Goal: Find contact information: Find contact information

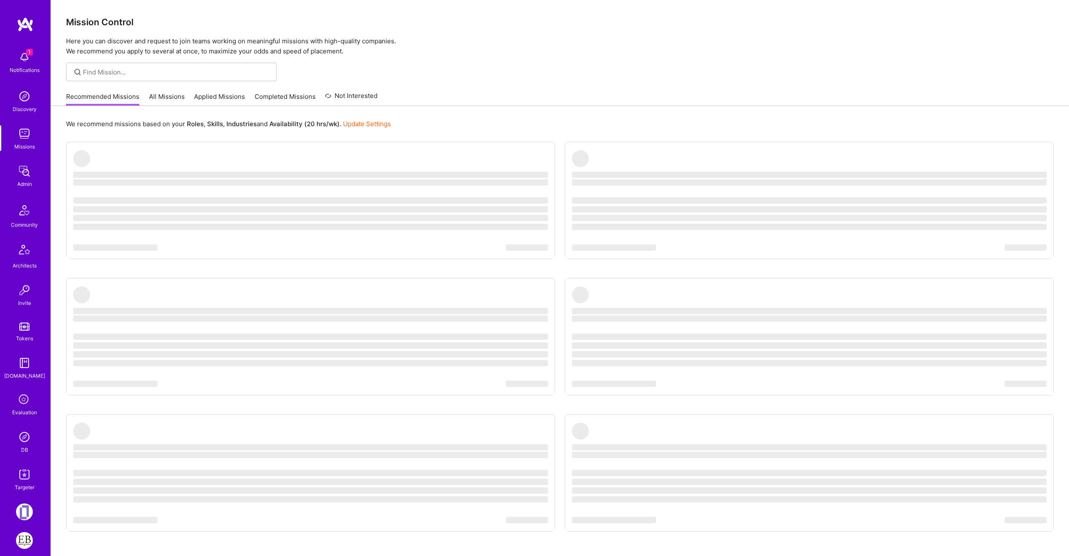
click at [19, 442] on img at bounding box center [24, 437] width 17 height 17
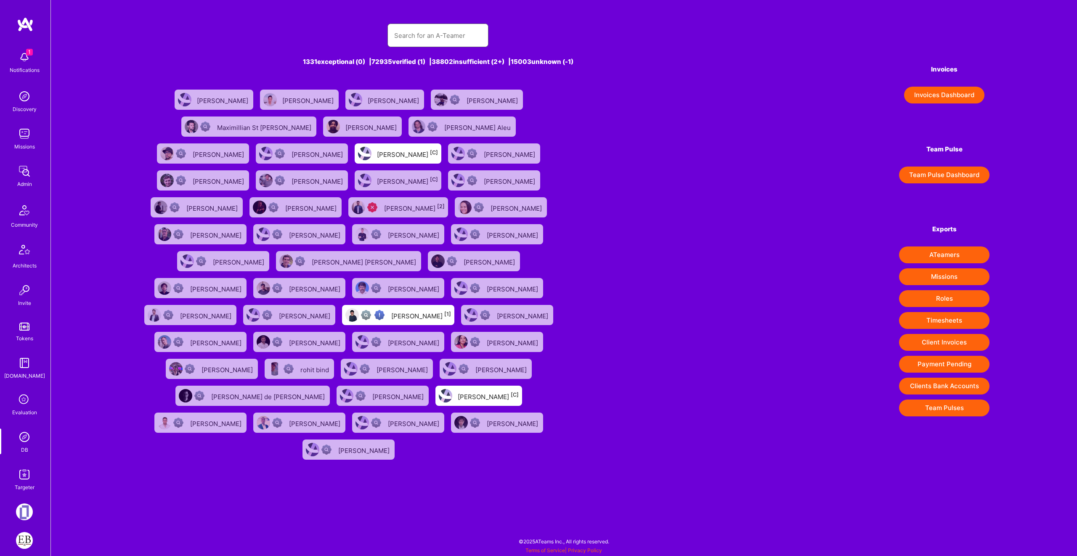
click at [427, 35] on input "text" at bounding box center [438, 35] width 88 height 21
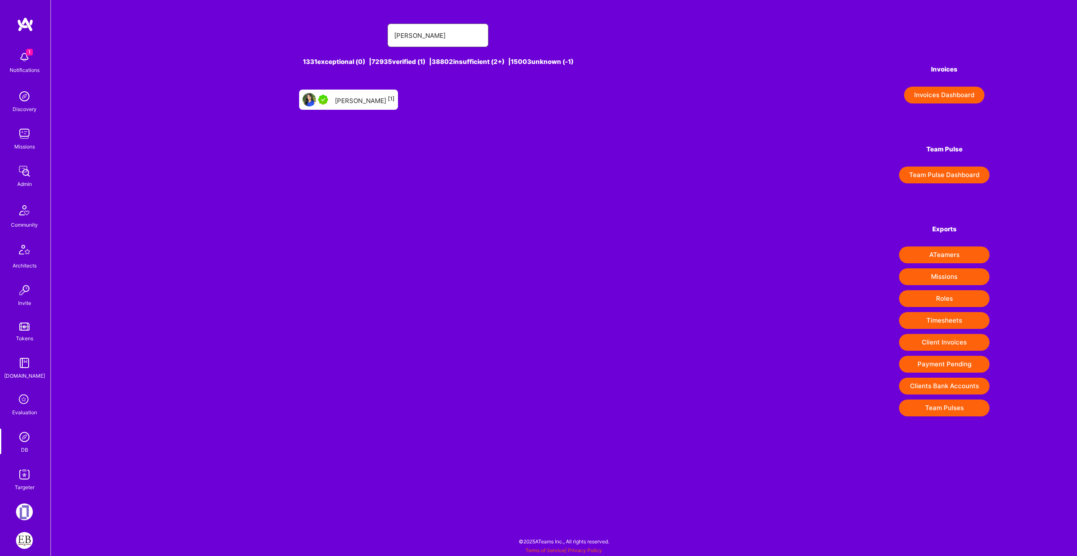
type input "[PERSON_NAME]"
click at [358, 94] on div "[PERSON_NAME] [1]" at bounding box center [365, 99] width 60 height 11
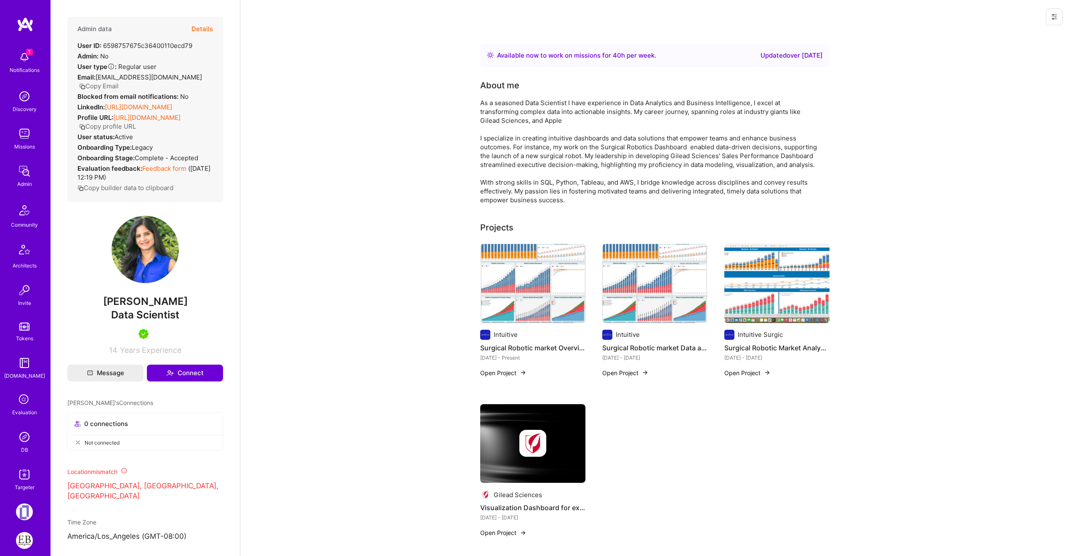
click at [172, 106] on link "[URL][DOMAIN_NAME]" at bounding box center [138, 107] width 67 height 8
click at [194, 26] on button "Details" at bounding box center [201, 29] width 21 height 24
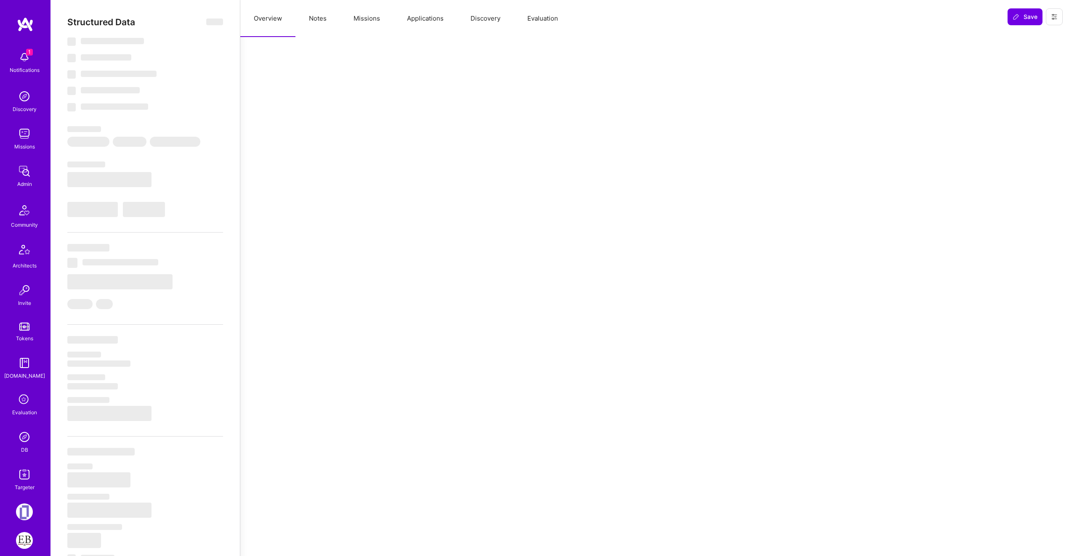
click at [348, 12] on button "Missions" at bounding box center [366, 18] width 53 height 37
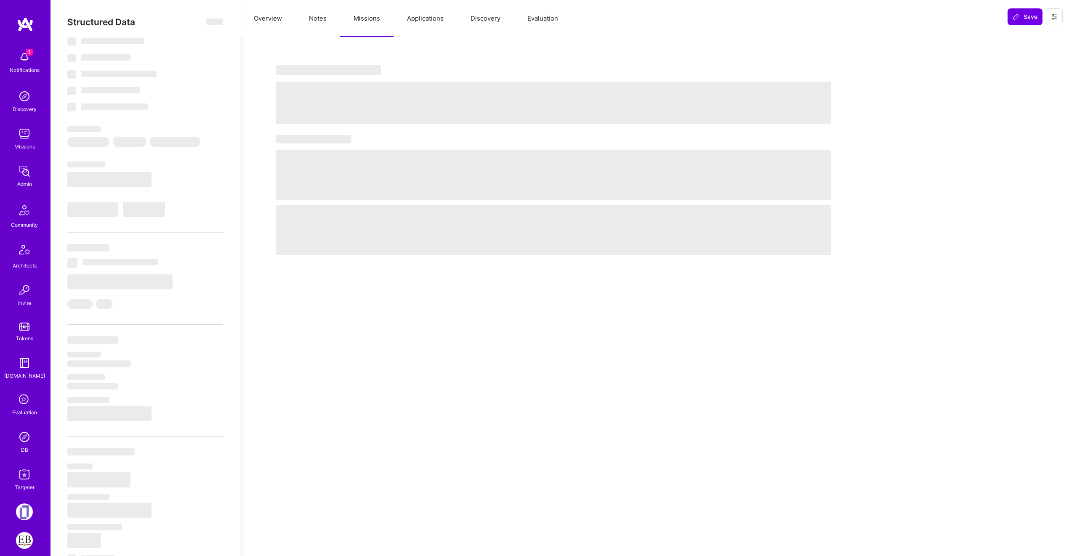
select select "Right Now"
select select "5"
select select "4"
select select "7"
select select "6"
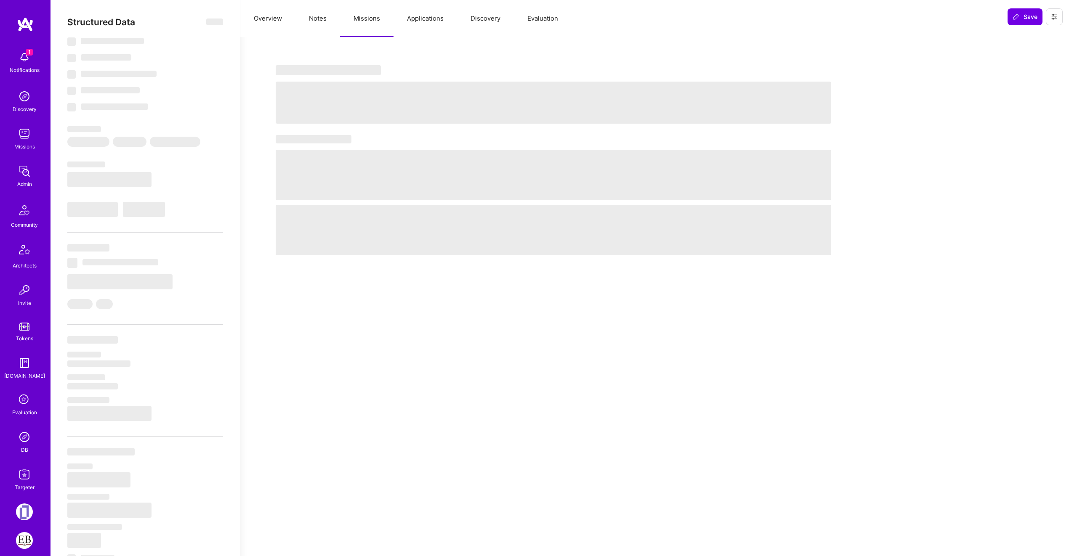
select select "US"
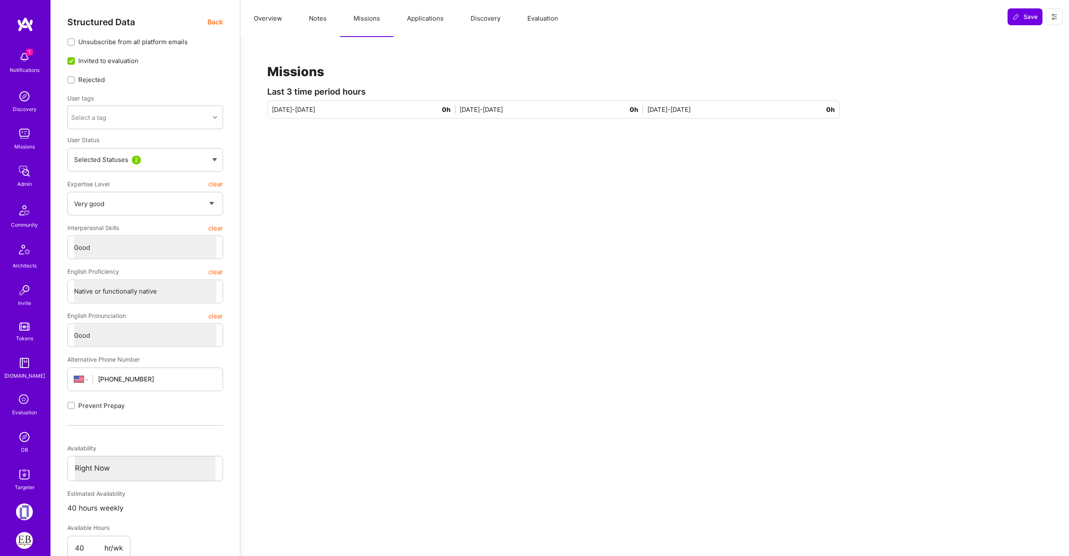
click at [418, 13] on button "Applications" at bounding box center [425, 18] width 64 height 37
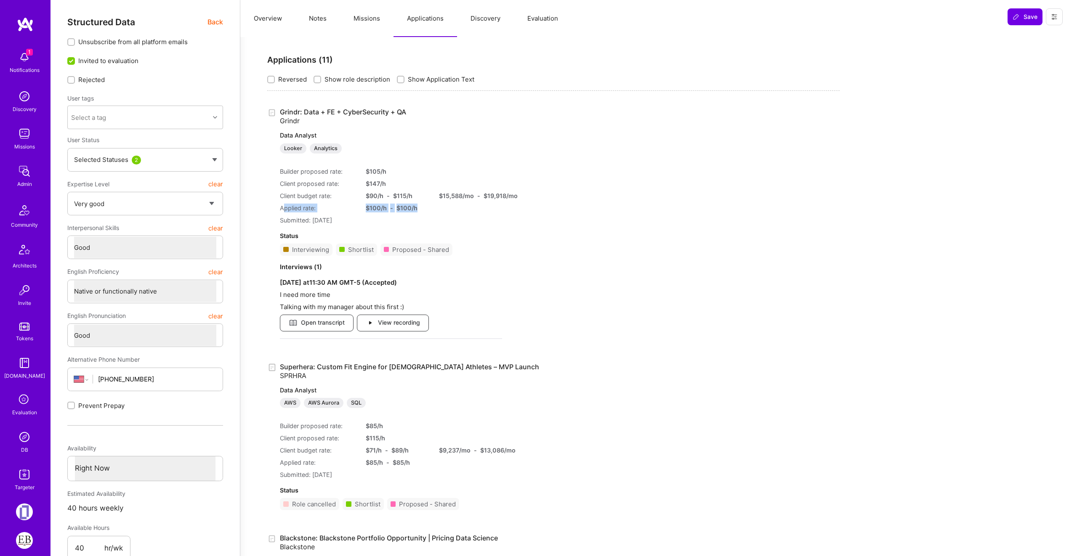
drag, startPoint x: 285, startPoint y: 207, endPoint x: 417, endPoint y: 210, distance: 131.7
click at [417, 210] on div "Applied rate: $ 100 /h - $ 100 /h" at bounding box center [391, 208] width 222 height 9
click at [421, 212] on div "$ 100 /h - $ 100 /h" at bounding box center [397, 208] width 63 height 9
drag, startPoint x: 421, startPoint y: 212, endPoint x: 360, endPoint y: 210, distance: 61.5
click at [360, 210] on div "Applied rate: $ 100 /h - $ 100 /h" at bounding box center [391, 208] width 222 height 9
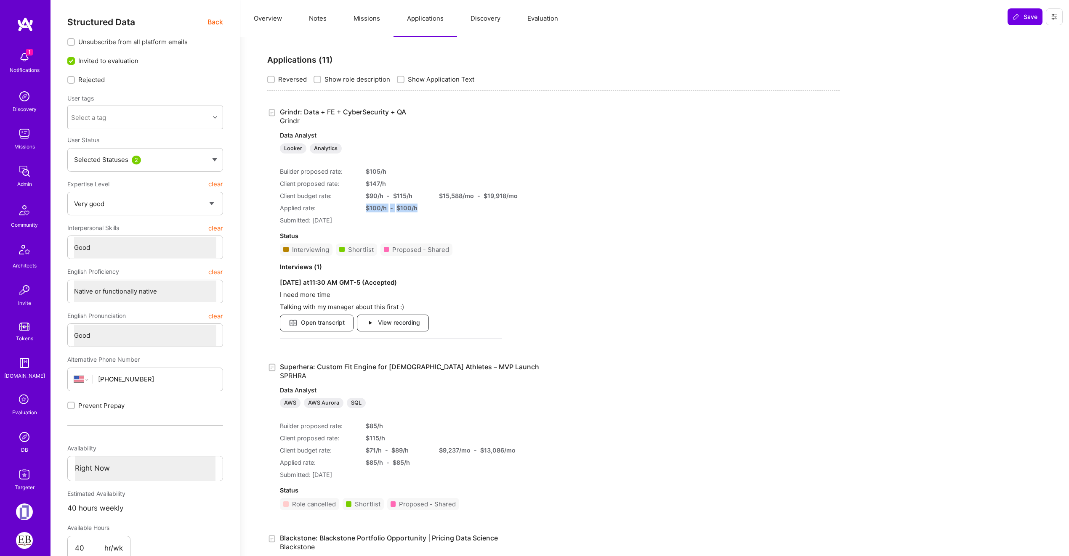
click at [369, 208] on div "$ 100 /h" at bounding box center [376, 208] width 21 height 9
drag, startPoint x: 408, startPoint y: 196, endPoint x: 365, endPoint y: 193, distance: 43.1
click at [365, 193] on div "Client budget rate: $ 90 /h - $ 115 /h $ 15,588 /mo - $ 19,918 /mo" at bounding box center [391, 195] width 222 height 9
click at [405, 203] on div "Builder proposed rate: $ 105 /h Client proposed rate: $ 147 /h Client budget ra…" at bounding box center [391, 192] width 222 height 64
click at [354, 192] on div "Builder proposed rate: $ 105 /h Client proposed rate: $ 147 /h Client budget ra…" at bounding box center [391, 192] width 222 height 64
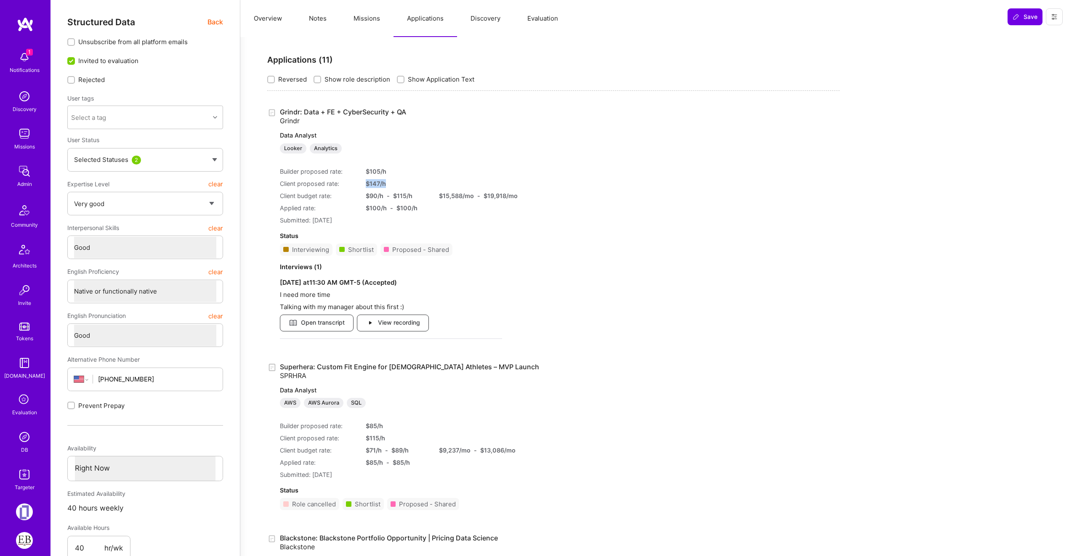
drag, startPoint x: 364, startPoint y: 184, endPoint x: 394, endPoint y: 185, distance: 29.9
click at [394, 185] on div "Client proposed rate: $ 147 /h" at bounding box center [391, 183] width 222 height 9
click at [392, 186] on div "$ 147 /h" at bounding box center [397, 183] width 63 height 9
drag, startPoint x: 392, startPoint y: 186, endPoint x: 363, endPoint y: 188, distance: 29.1
click at [363, 188] on div "Client proposed rate: $ 147 /h" at bounding box center [391, 183] width 222 height 9
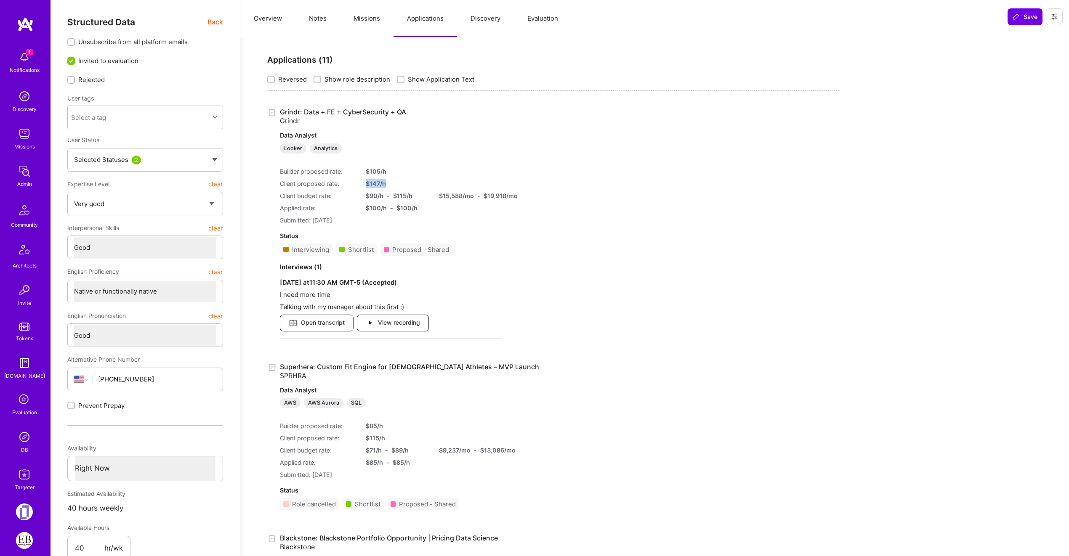
click at [415, 180] on div "Builder proposed rate: $ 105 /h Client proposed rate: $ 147 /h Client budget ra…" at bounding box center [391, 192] width 222 height 64
drag, startPoint x: 371, startPoint y: 172, endPoint x: 383, endPoint y: 190, distance: 22.2
click at [383, 190] on div "Builder proposed rate: $ 105 /h Client proposed rate: $ 147 /h Client budget ra…" at bounding box center [391, 192] width 222 height 64
drag, startPoint x: 350, startPoint y: 170, endPoint x: 410, endPoint y: 185, distance: 62.0
click at [410, 185] on div "Builder proposed rate: $ 105 /h Client proposed rate: $ 147 /h Client budget ra…" at bounding box center [391, 192] width 222 height 64
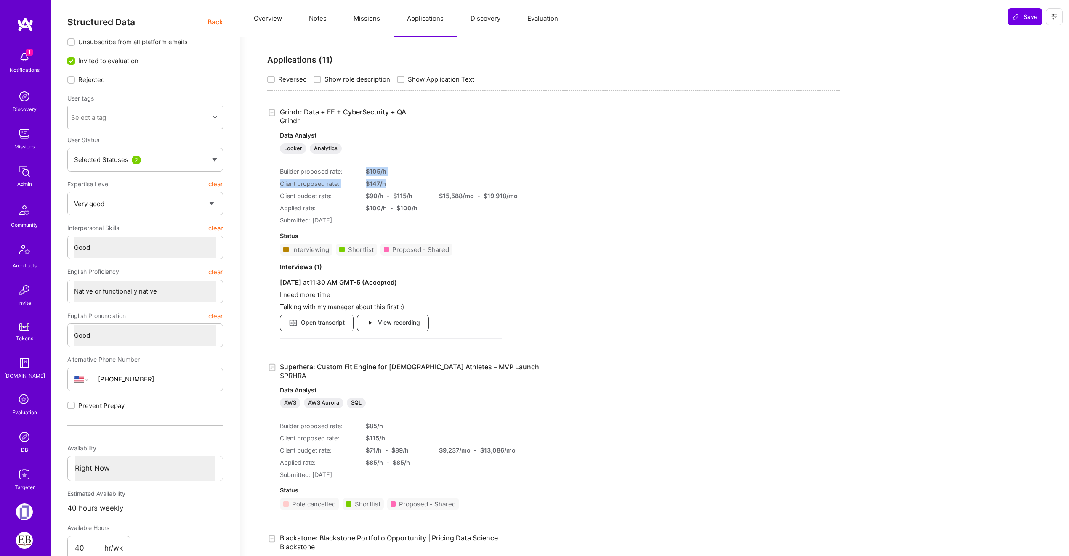
click at [379, 181] on div "$ 147 /h" at bounding box center [397, 183] width 63 height 9
drag, startPoint x: 376, startPoint y: 168, endPoint x: 391, endPoint y: 190, distance: 26.6
click at [388, 191] on div "Builder proposed rate: $ 105 /h Client proposed rate: $ 147 /h Client budget ra…" at bounding box center [391, 192] width 222 height 64
click at [391, 190] on div "Builder proposed rate: $ 105 /h Client proposed rate: $ 147 /h Client budget ra…" at bounding box center [391, 192] width 222 height 64
drag, startPoint x: 390, startPoint y: 185, endPoint x: 273, endPoint y: 176, distance: 117.7
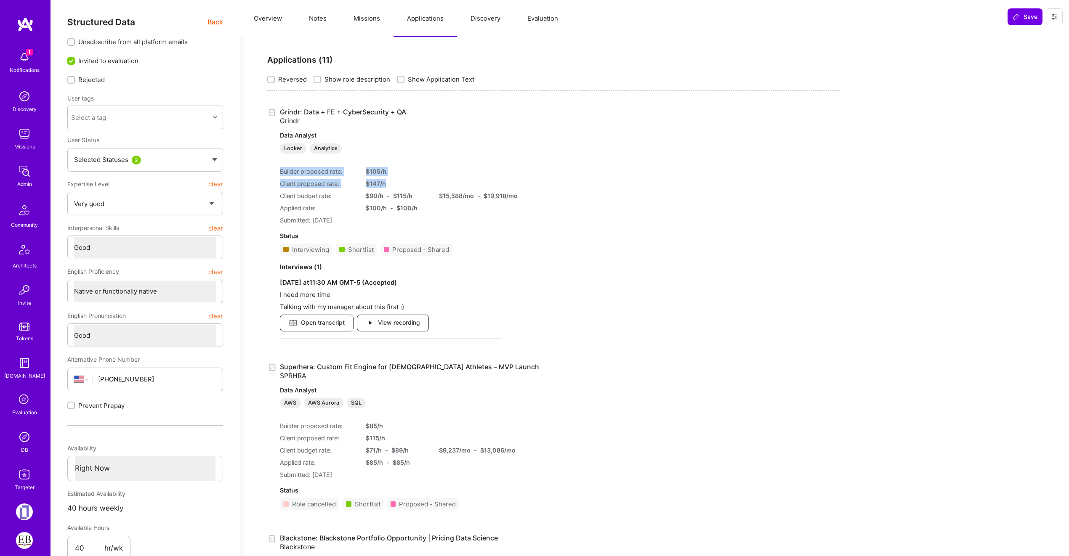
click at [273, 176] on div "Grindr: Data + FE + CyberSecurity + QA Grindr Data Analyst Looker Analytics Bui…" at bounding box center [553, 227] width 572 height 238
click at [219, 20] on span "Back" at bounding box center [215, 22] width 16 height 11
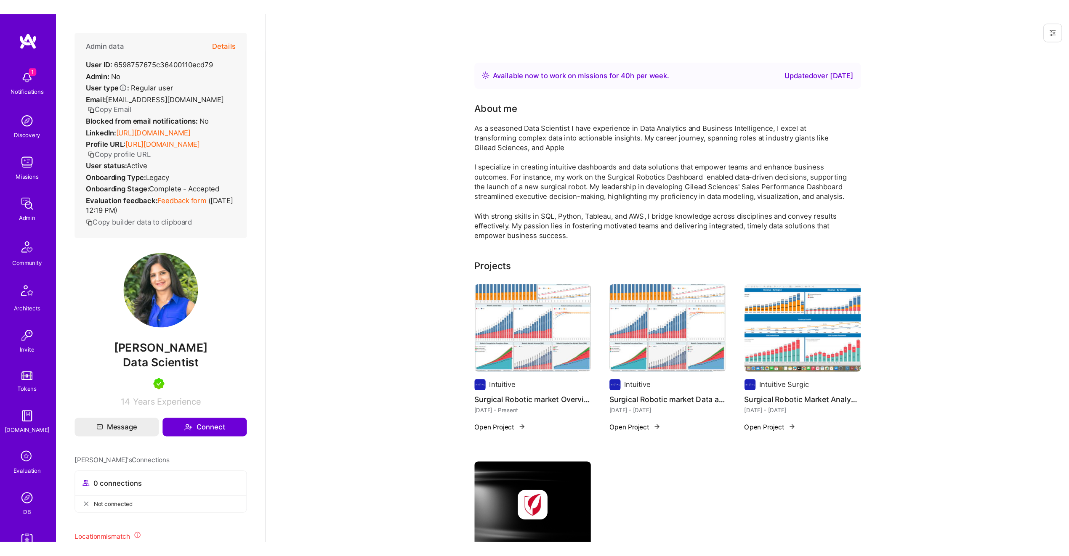
scroll to position [384, 0]
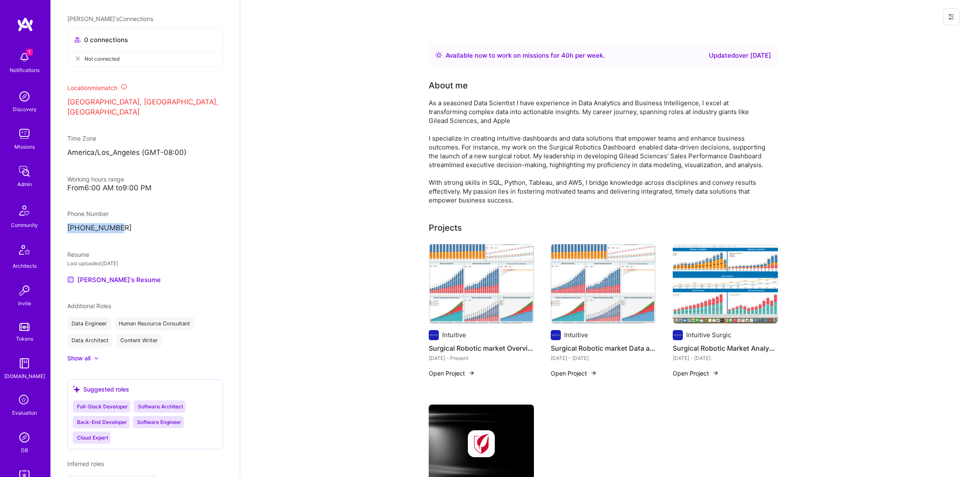
drag, startPoint x: 140, startPoint y: 229, endPoint x: 65, endPoint y: 231, distance: 75.4
click at [65, 231] on div "Admin data Details User ID: 6598757675c36400110ecd79 Admin: No User type Regula…" at bounding box center [144, 238] width 189 height 477
copy p "[PHONE_NUMBER]"
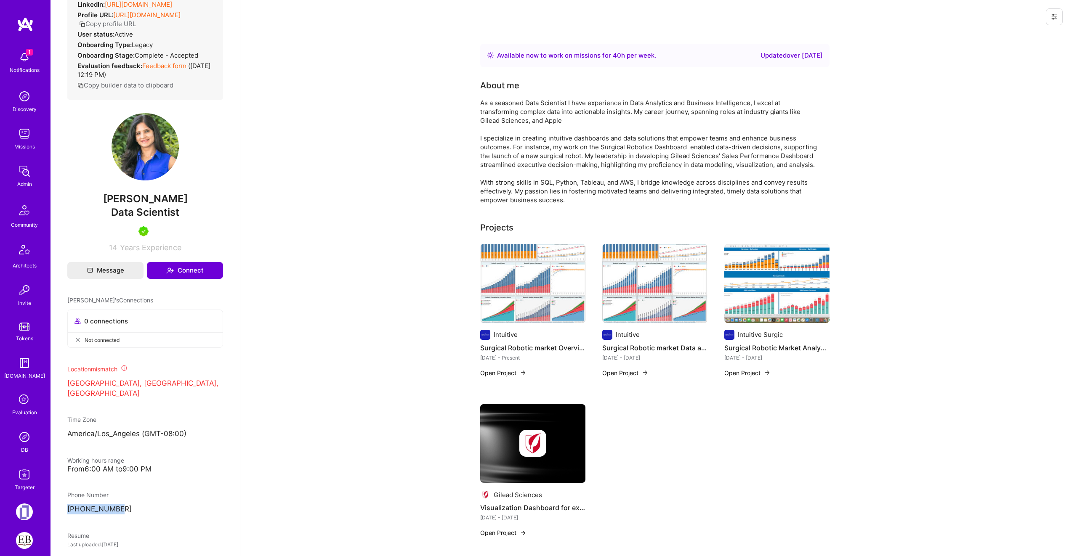
scroll to position [0, 0]
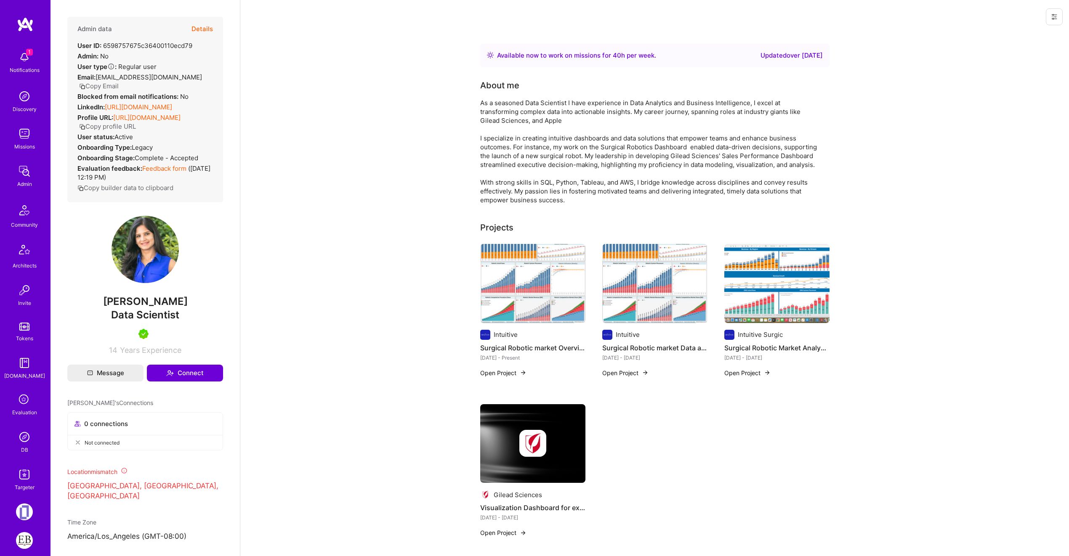
click at [193, 29] on button "Details" at bounding box center [201, 29] width 21 height 24
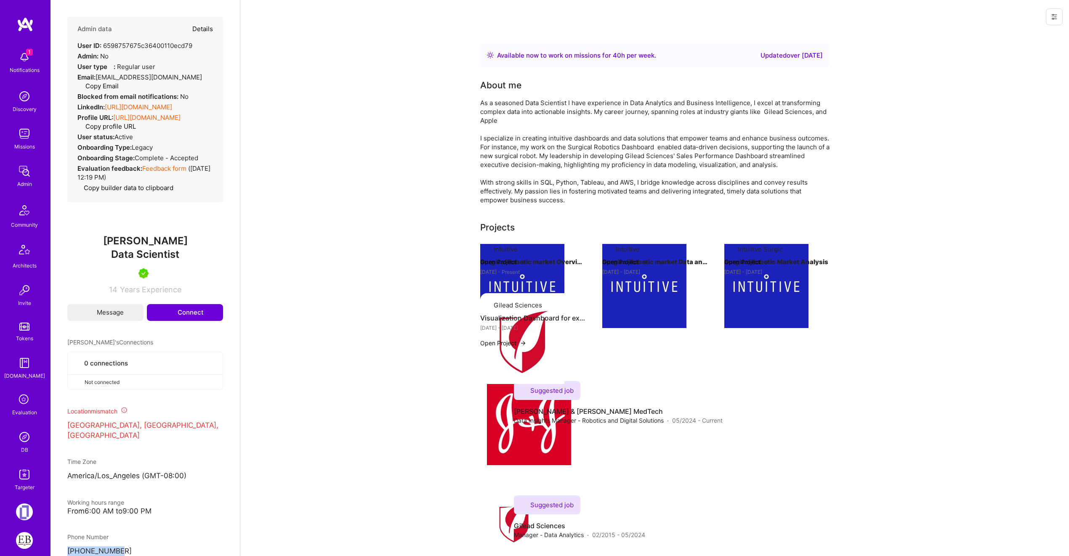
type textarea "x"
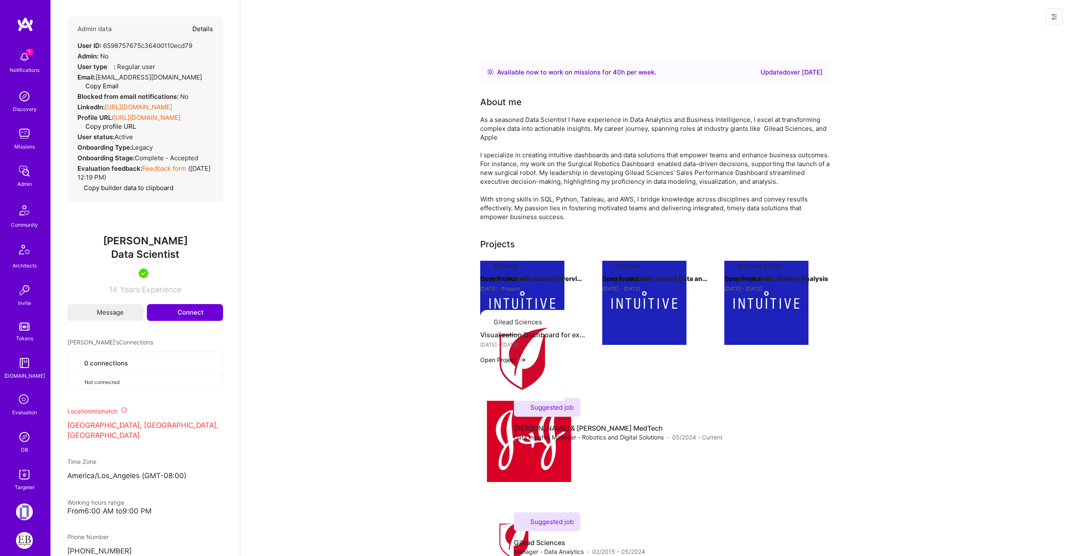
select select "5"
select select "4"
select select "7"
select select "6"
select select "US"
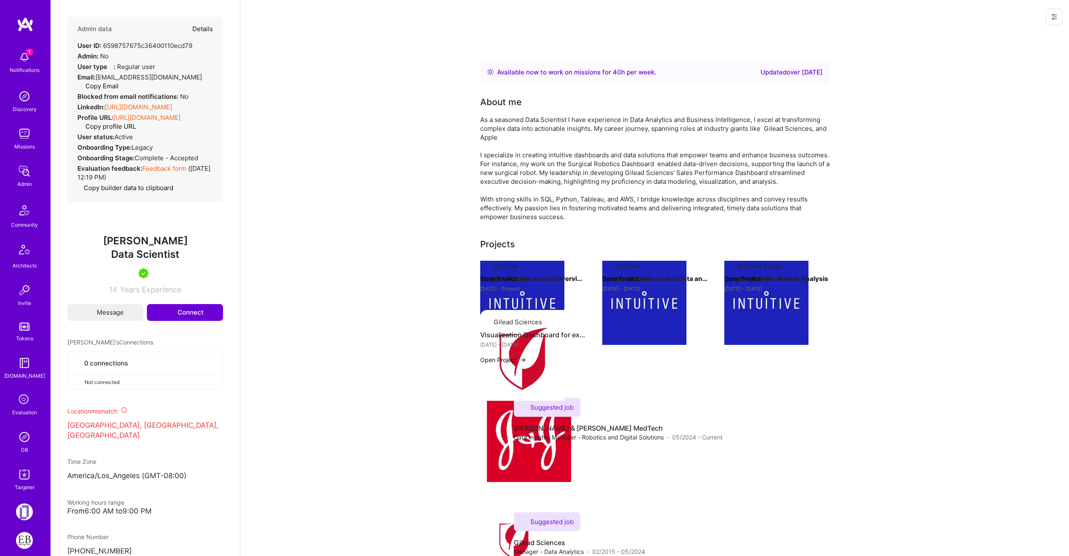
select select "Right Now"
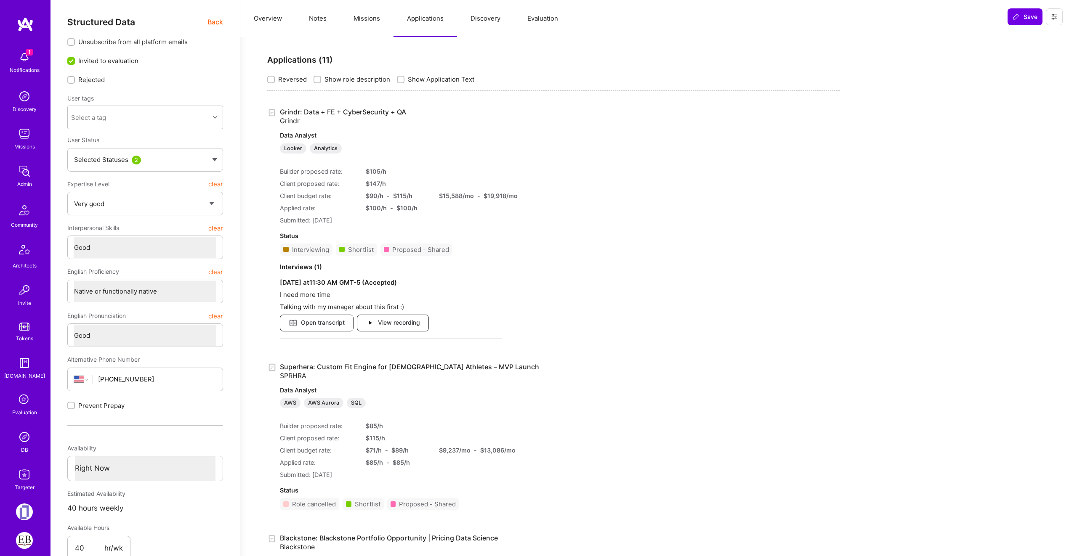
click at [358, 11] on button "Missions" at bounding box center [366, 18] width 53 height 37
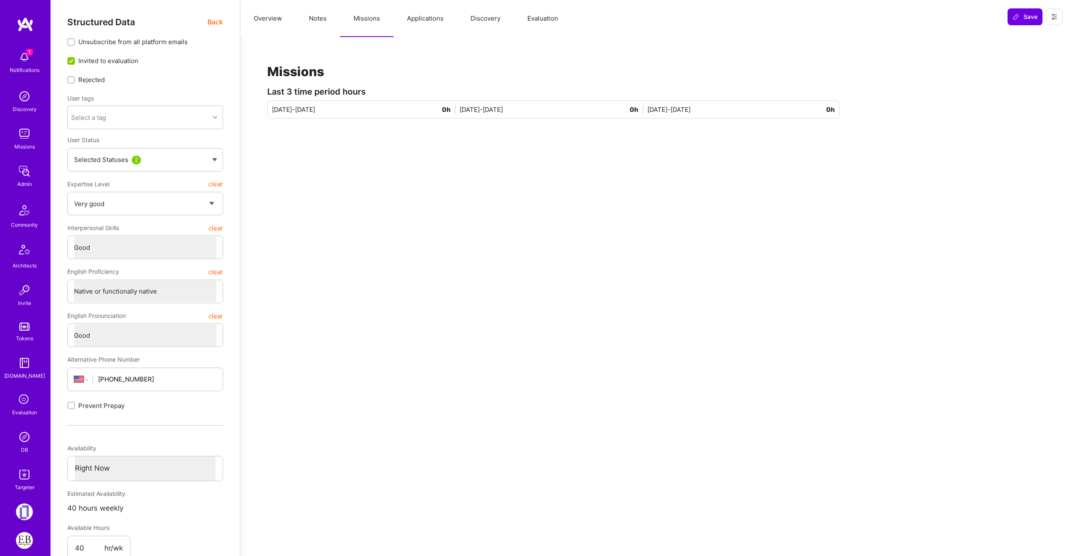
click at [424, 19] on button "Applications" at bounding box center [425, 18] width 64 height 37
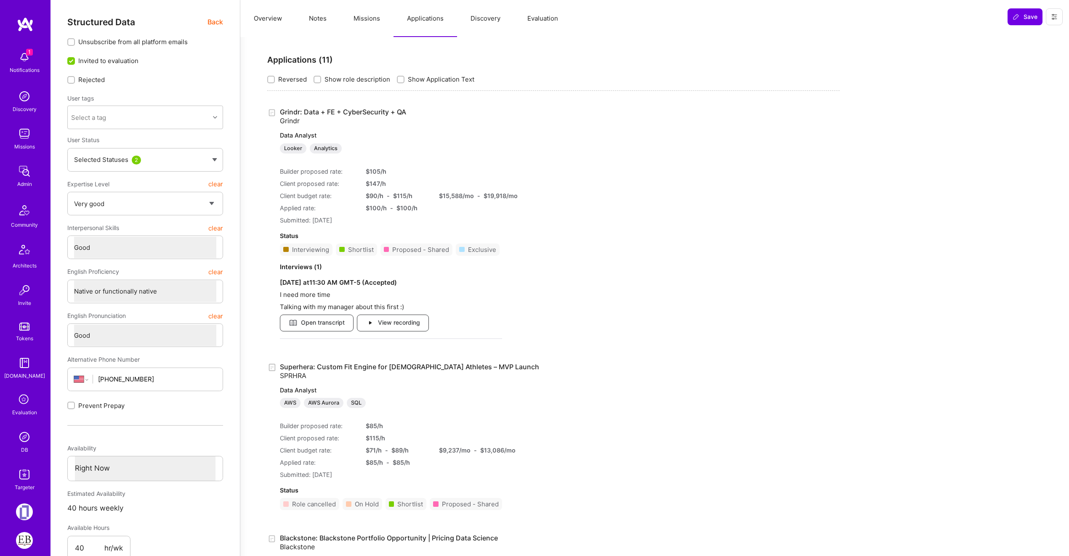
click at [215, 22] on span "Back" at bounding box center [215, 22] width 16 height 11
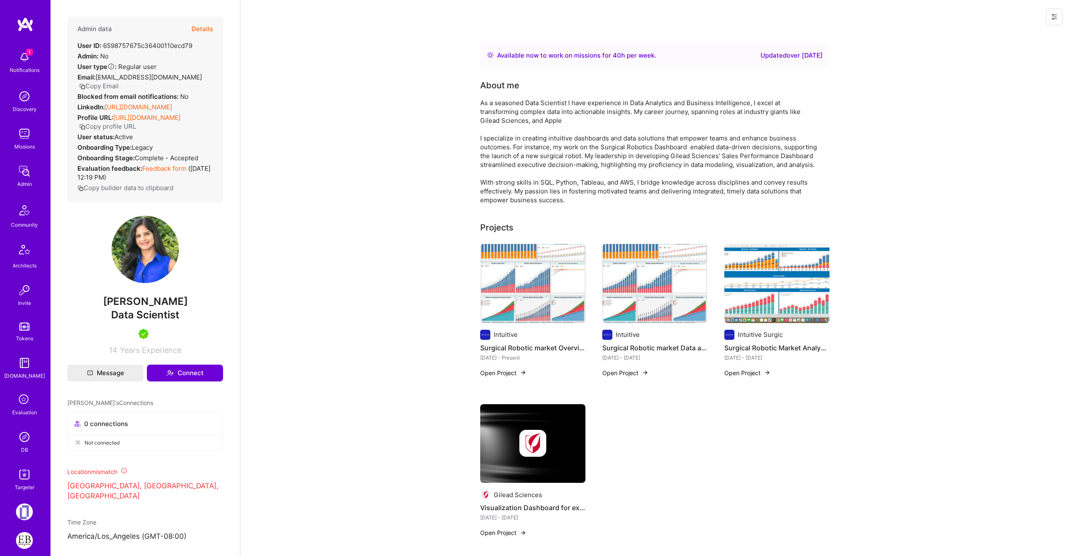
click at [89, 86] on button "Copy Email" at bounding box center [99, 86] width 40 height 9
